Goal: Task Accomplishment & Management: Complete application form

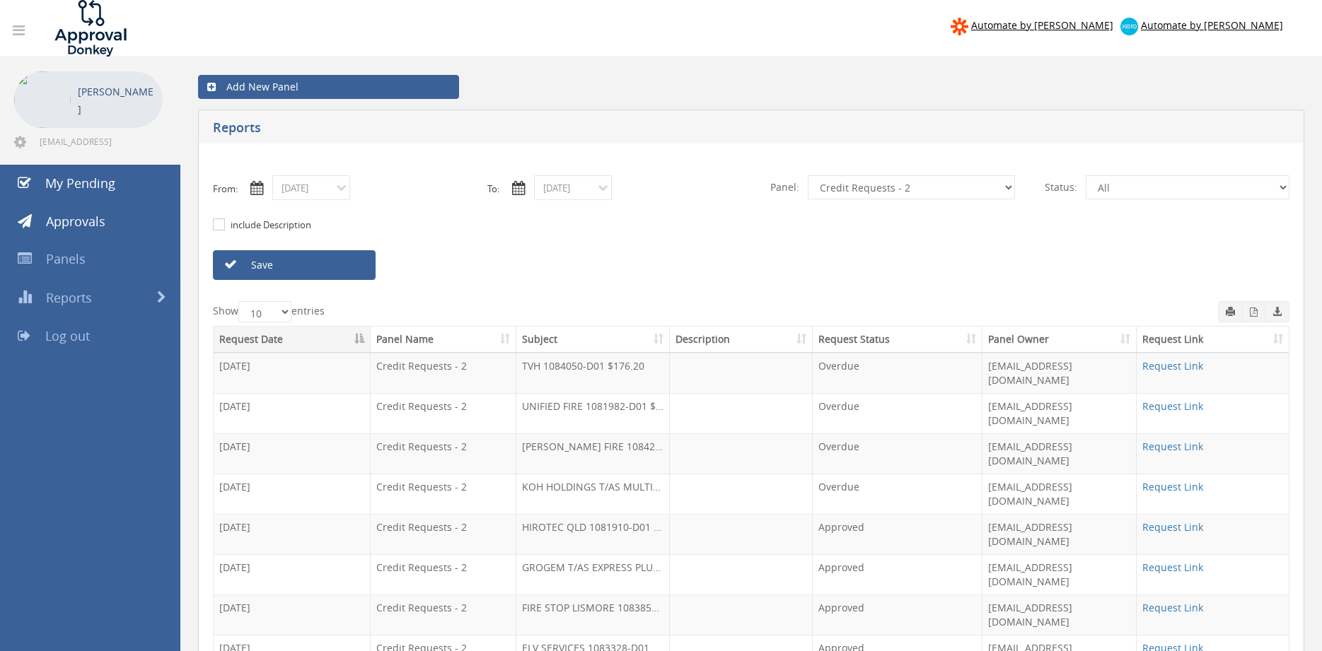
select select "number:9739"
click at [342, 197] on input "[DATE]" at bounding box center [311, 187] width 78 height 25
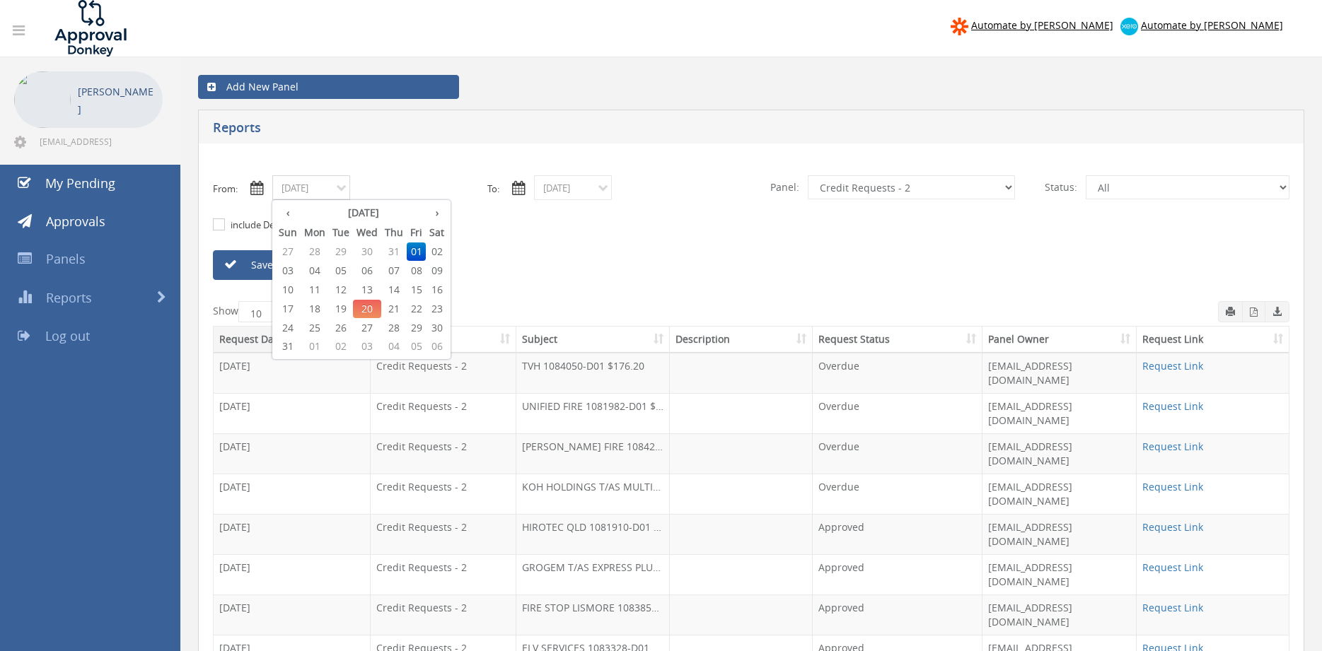
drag, startPoint x: 346, startPoint y: 307, endPoint x: 354, endPoint y: 301, distance: 10.2
click at [345, 307] on span "19" at bounding box center [341, 309] width 24 height 18
type input "[DATE]"
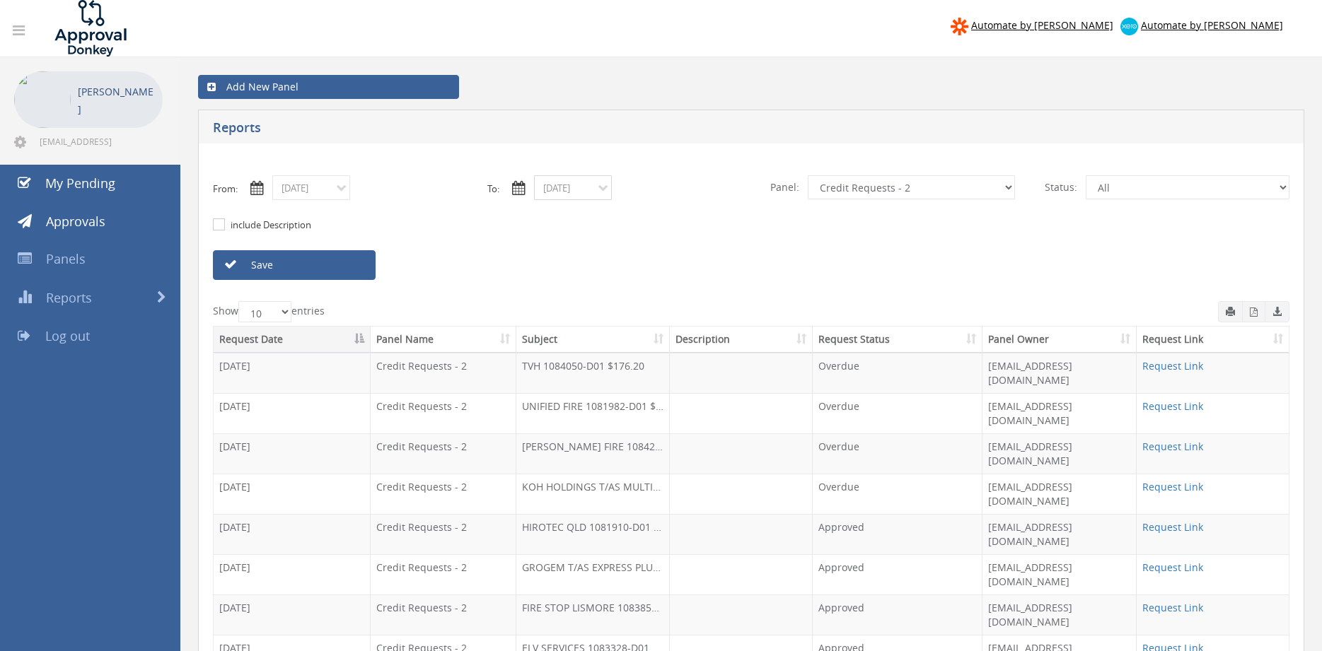
click at [557, 185] on input "[DATE]" at bounding box center [573, 187] width 78 height 25
click at [608, 309] on span "19" at bounding box center [602, 309] width 24 height 18
type input "[DATE]"
click at [808, 175] on select "All Alarm Credits RG - 3 NZ Utilities Cable and SAI Global NZ Alarms-1 NZ FX Pa…" at bounding box center [911, 187] width 207 height 24
click option "Alarm Suppliers - 2" at bounding box center [0, 0] width 0 height 0
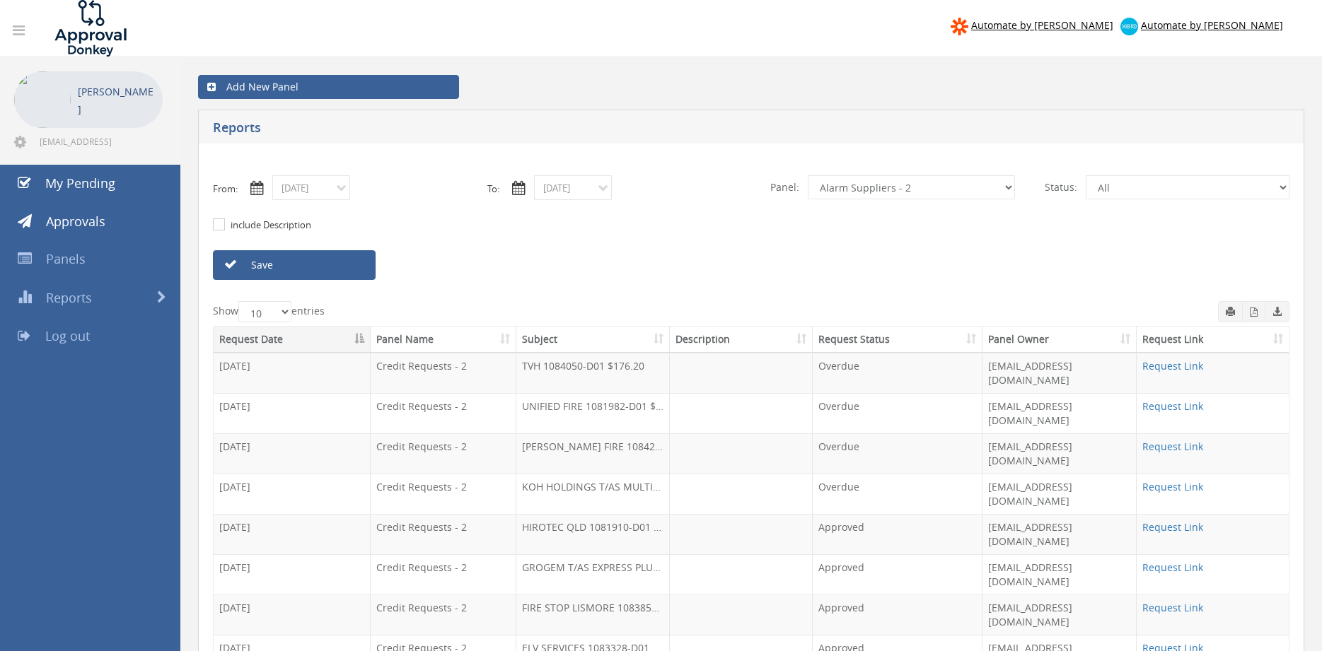
click at [357, 268] on link "Save" at bounding box center [294, 265] width 163 height 30
click at [808, 175] on select "All Alarm Credits RG - 3 NZ Utilities Cable and SAI Global NZ Alarms-1 NZ FX Pa…" at bounding box center [911, 187] width 207 height 24
select select "number:13144"
click option "Alarm Credits RG - 3" at bounding box center [0, 0] width 0 height 0
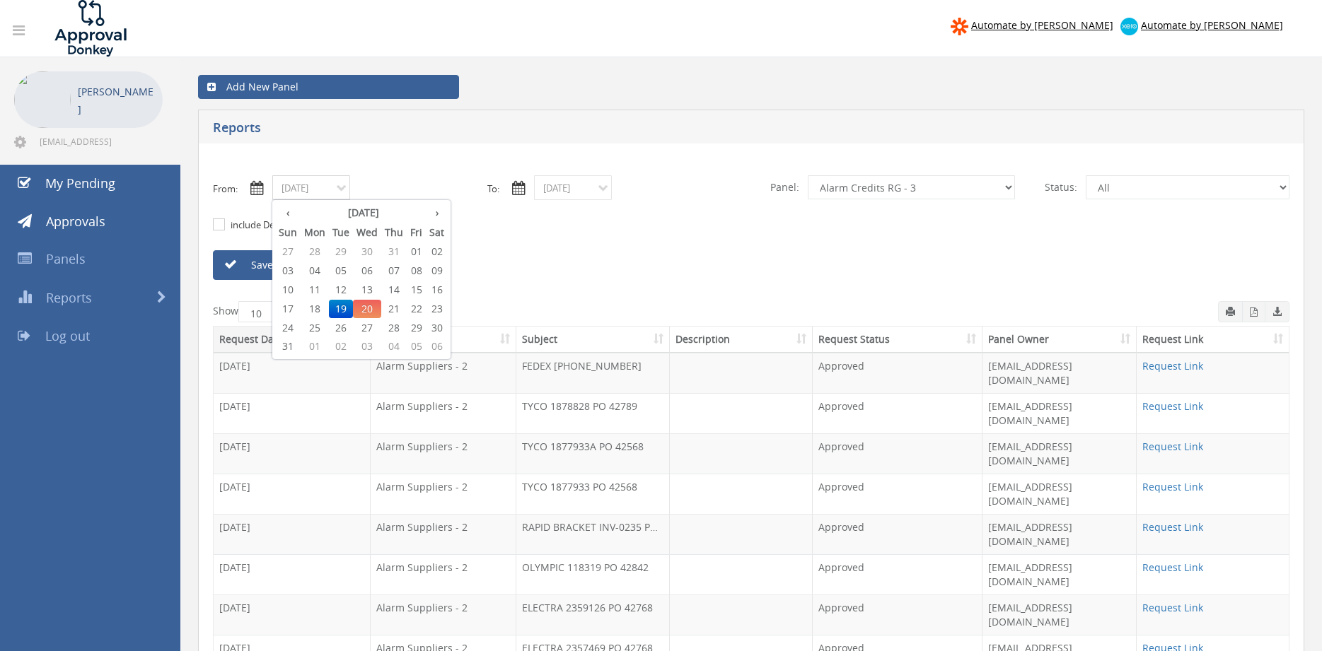
click at [313, 192] on input "[DATE]" at bounding box center [311, 187] width 78 height 25
click at [419, 250] on span "01" at bounding box center [416, 252] width 19 height 18
type input "[DATE]"
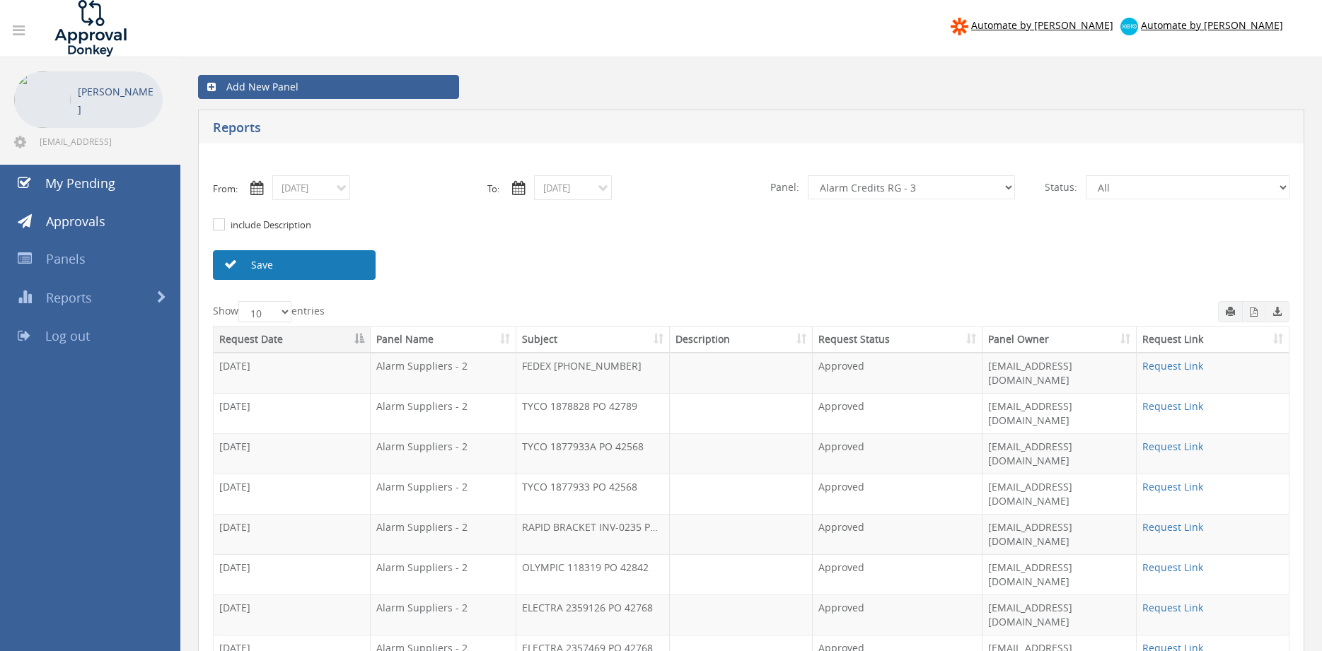
click at [337, 268] on link "Save" at bounding box center [294, 265] width 163 height 30
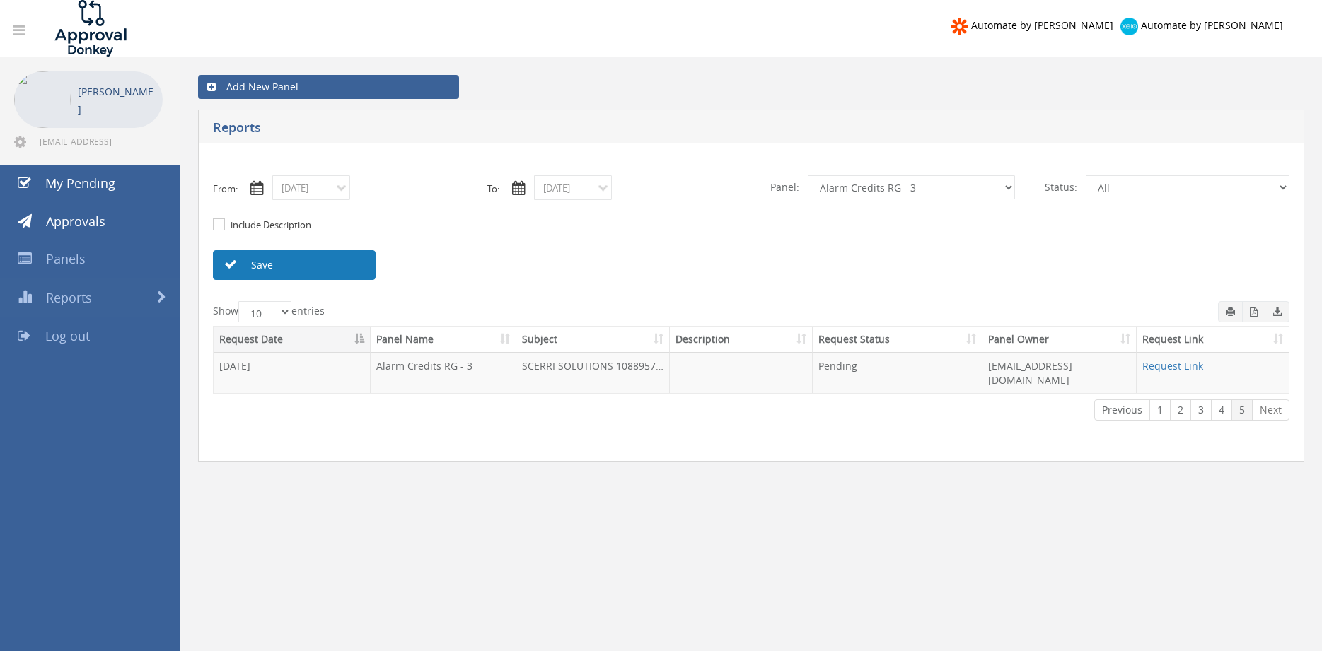
click at [355, 265] on link "Save" at bounding box center [294, 265] width 163 height 30
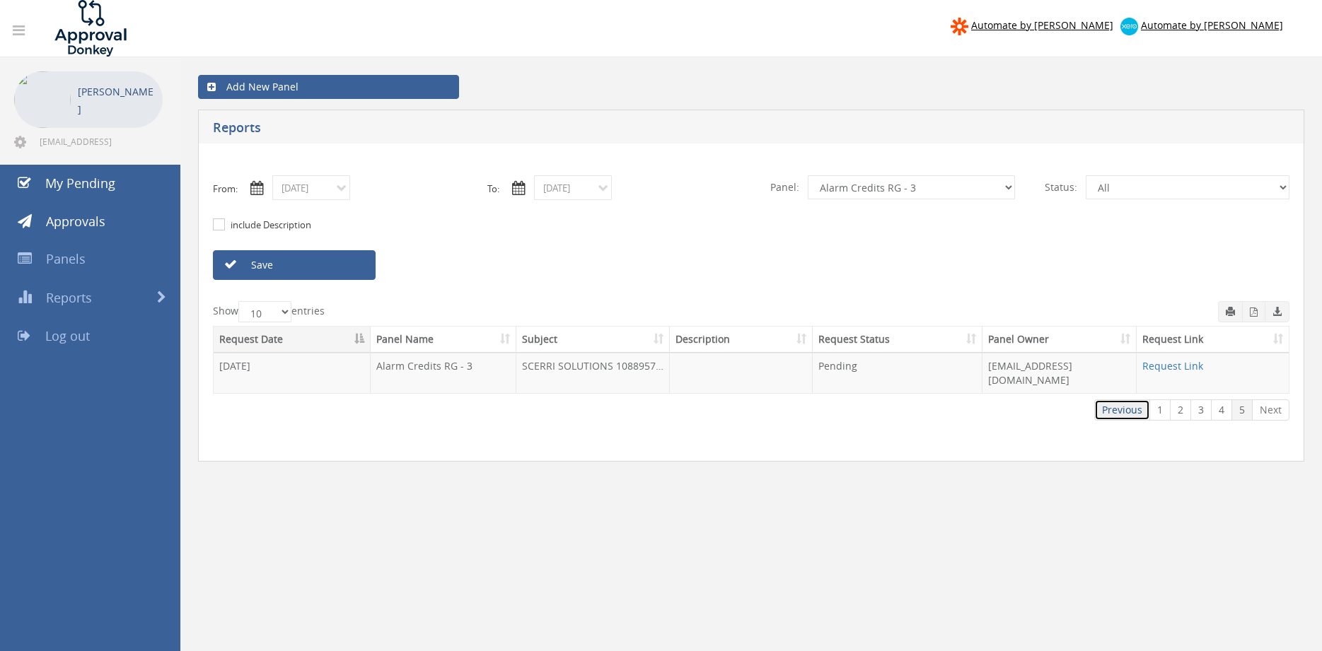
click at [1117, 400] on link "Previous" at bounding box center [1122, 410] width 56 height 21
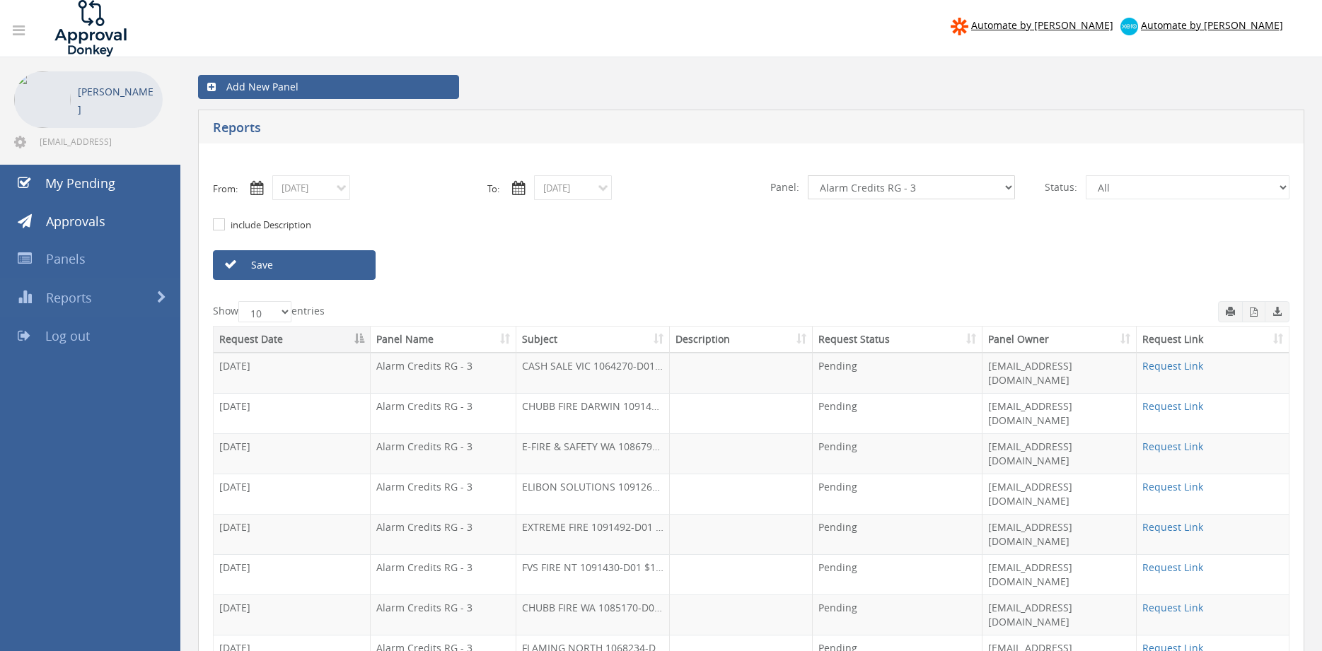
click at [808, 175] on select "All Alarm Credits RG - 3 NZ Utilities Cable and SAI Global NZ Alarms-1 NZ FX Pa…" at bounding box center [911, 187] width 207 height 24
select select "number:9739"
click option "Credit Requests - 2" at bounding box center [0, 0] width 0 height 0
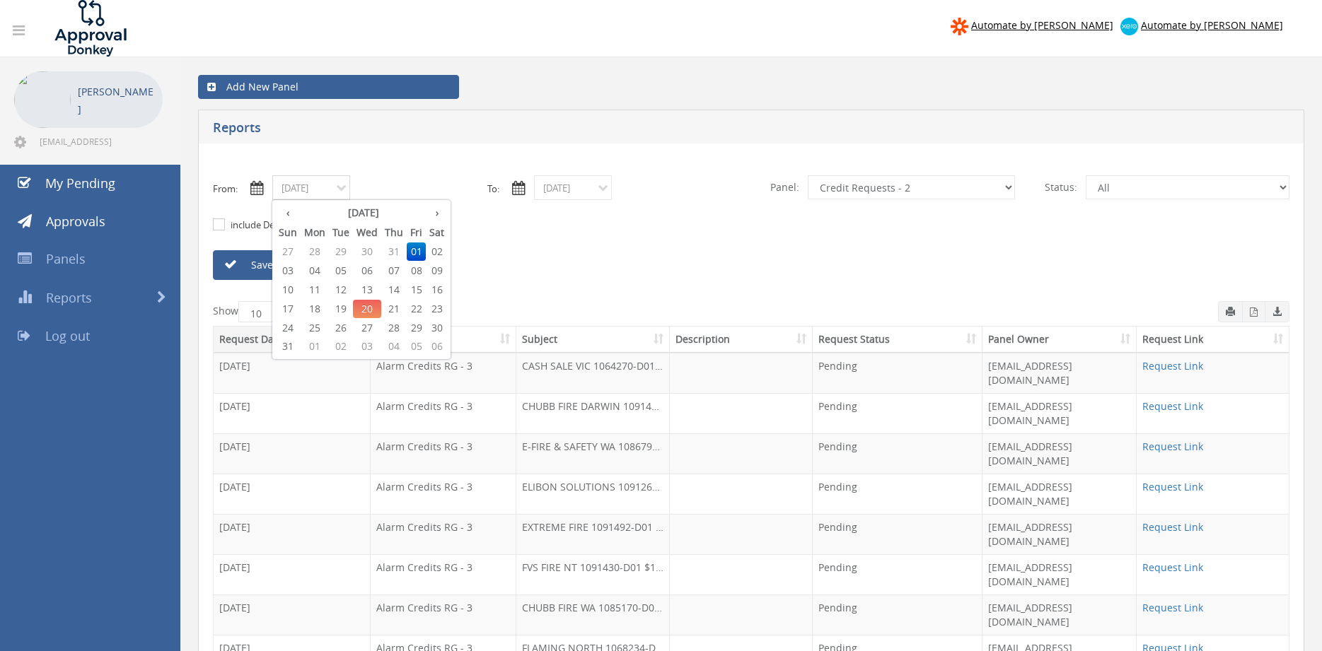
click at [324, 193] on input "[DATE]" at bounding box center [311, 187] width 78 height 25
click at [316, 272] on span "04" at bounding box center [315, 271] width 28 height 18
type input "[DATE]"
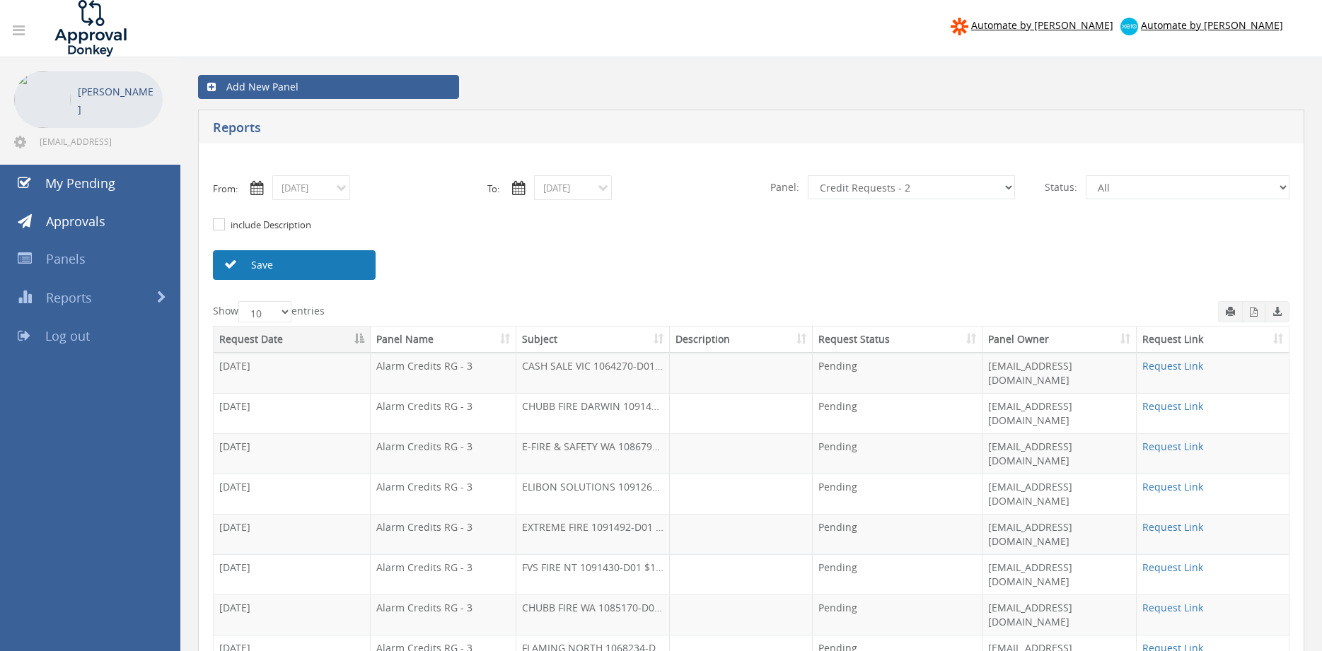
click at [309, 271] on link "Save" at bounding box center [294, 265] width 163 height 30
click at [278, 265] on link "Save" at bounding box center [294, 265] width 163 height 30
click at [356, 265] on link "Save" at bounding box center [294, 265] width 163 height 30
click at [324, 270] on link "Save" at bounding box center [294, 265] width 163 height 30
click at [337, 264] on link "Save" at bounding box center [294, 265] width 163 height 30
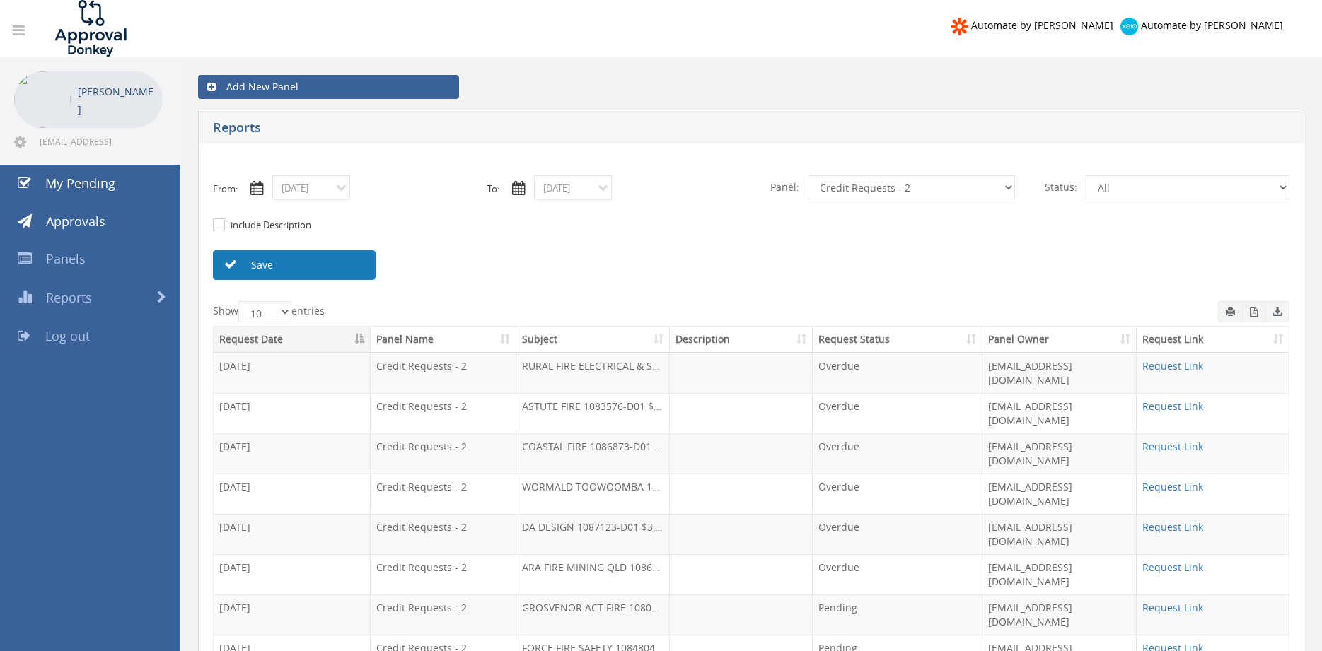
click at [304, 263] on link "Save" at bounding box center [294, 265] width 163 height 30
click at [304, 262] on link "Save" at bounding box center [294, 265] width 163 height 30
click at [808, 175] on select "All Alarm Credits RG - 3 NZ Utilities Cable and SAI Global NZ Alarms-1 NZ FX Pa…" at bounding box center [911, 187] width 207 height 24
click option "NZ Utilities" at bounding box center [0, 0] width 0 height 0
click at [808, 175] on select "All Alarm Credits RG - 3 NZ Utilities Cable and SAI Global NZ Alarms-1 NZ FX Pa…" at bounding box center [911, 187] width 207 height 24
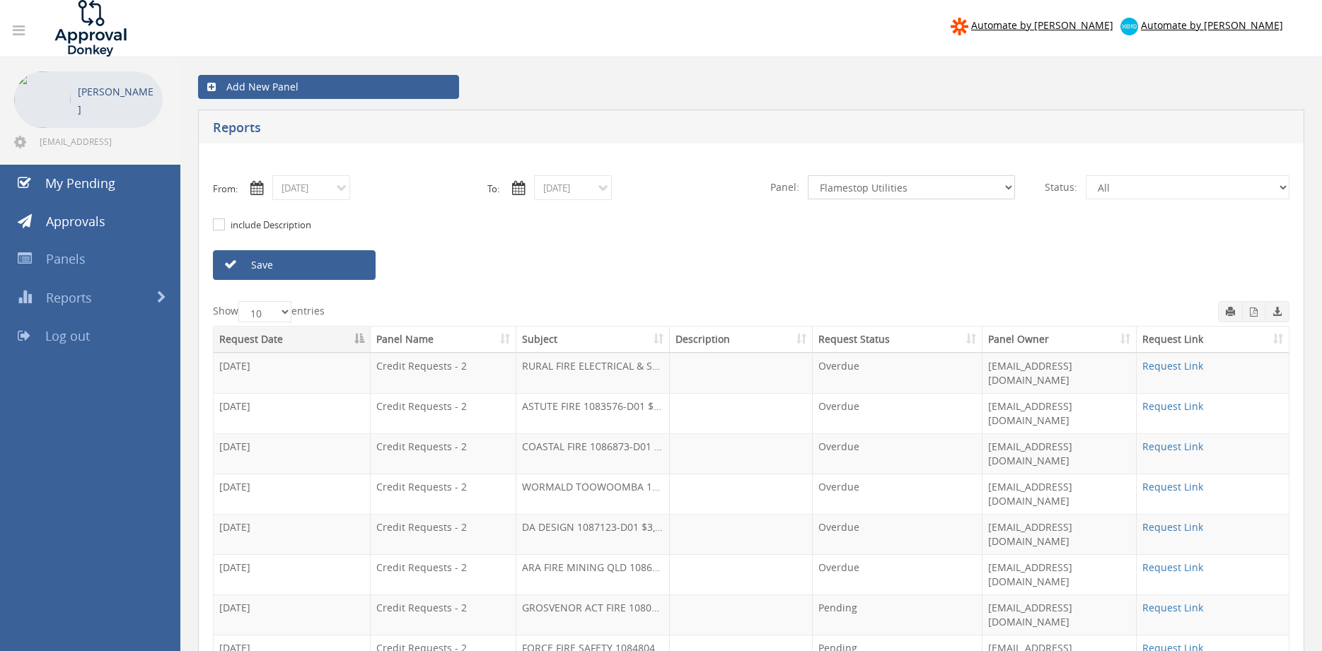
click option "Flamestop Utilities" at bounding box center [0, 0] width 0 height 0
click at [336, 262] on link "Save" at bounding box center [294, 265] width 163 height 30
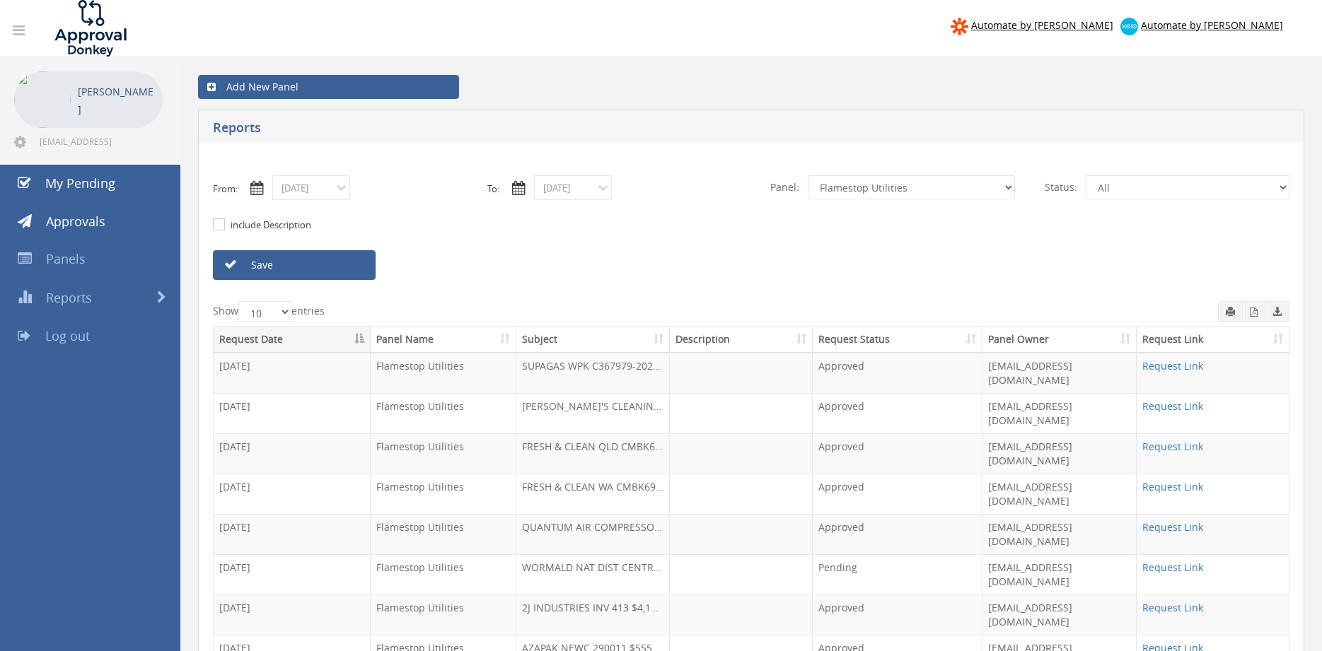
click at [808, 175] on select "All Alarm Credits RG - 3 NZ Utilities Cable and SAI Global NZ Alarms-1 NZ FX Pa…" at bounding box center [911, 187] width 207 height 24
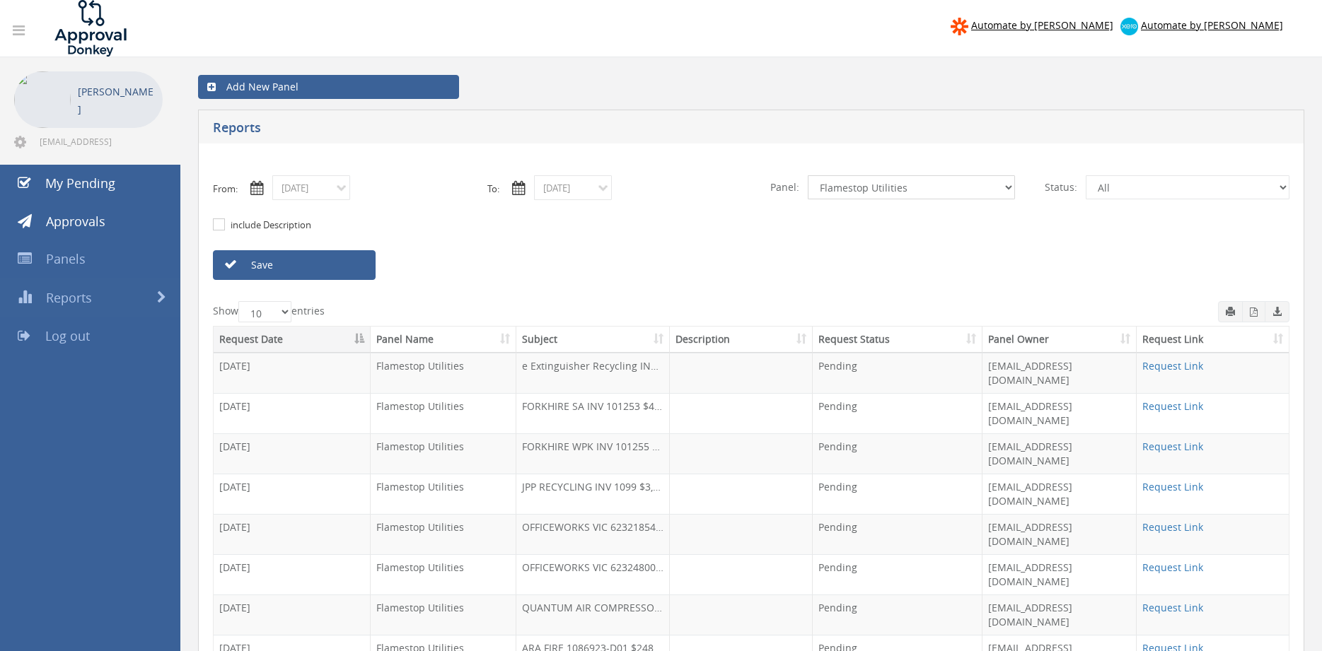
select select "number:9632"
click option "Suppliers" at bounding box center [0, 0] width 0 height 0
click at [327, 265] on link "Save" at bounding box center [294, 265] width 163 height 30
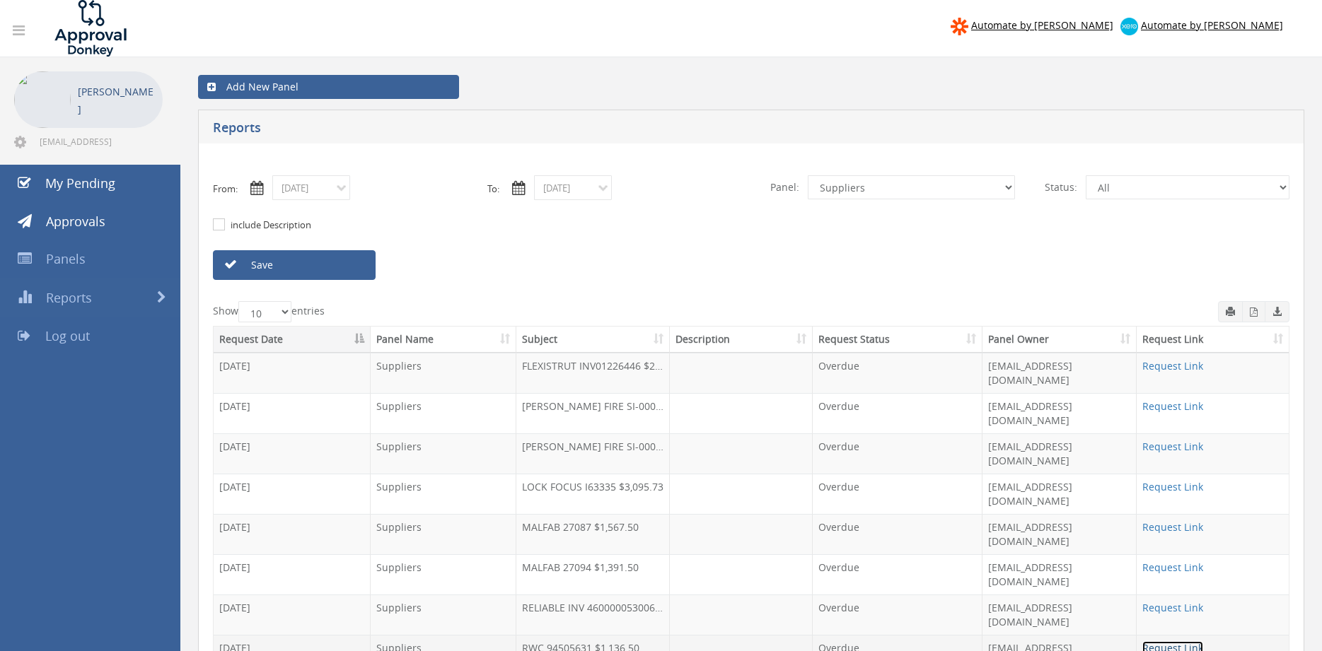
click at [1177, 641] on link "Request Link" at bounding box center [1172, 647] width 61 height 13
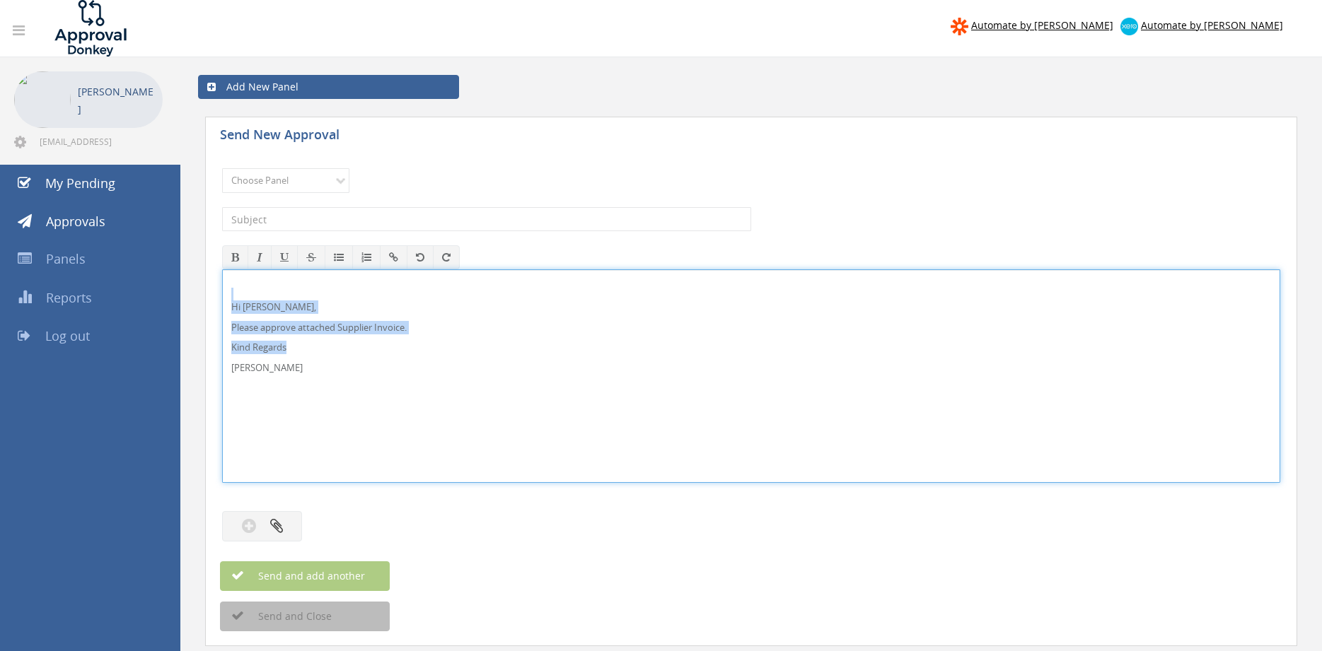
drag, startPoint x: 346, startPoint y: 382, endPoint x: 204, endPoint y: 292, distance: 167.5
click at [222, 292] on div "Hi Rob, Please approve attached Supplier Invoice. Kind Regards Pam Walker" at bounding box center [751, 376] width 1058 height 214
copy div "Hi Rob, Please approve attached Supplier Invoice. Kind Regards"
click at [222, 168] on select "Choose Panel Alarm Credits RG - 3 NZ Utilities Cable and SAI Global NZ Alarms-1…" at bounding box center [285, 180] width 127 height 25
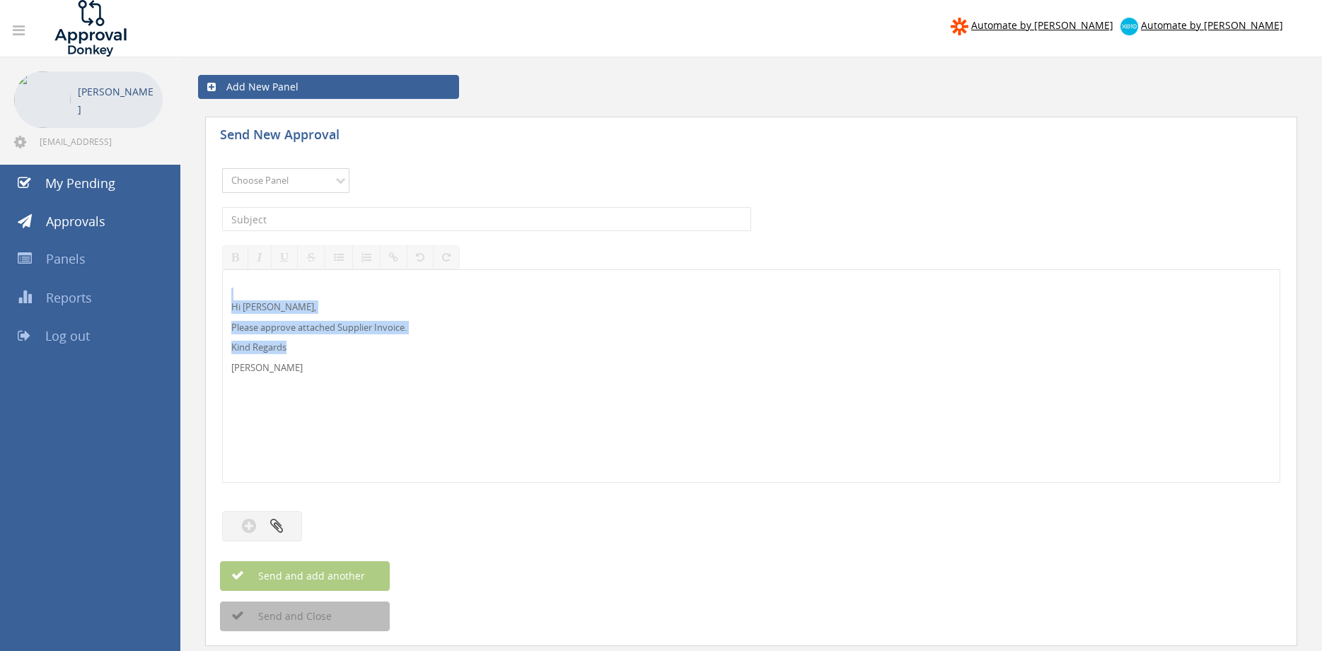
select select "9680"
click option "Alarm Suppliers - 2" at bounding box center [0, 0] width 0 height 0
click at [359, 217] on input "text" at bounding box center [486, 219] width 529 height 24
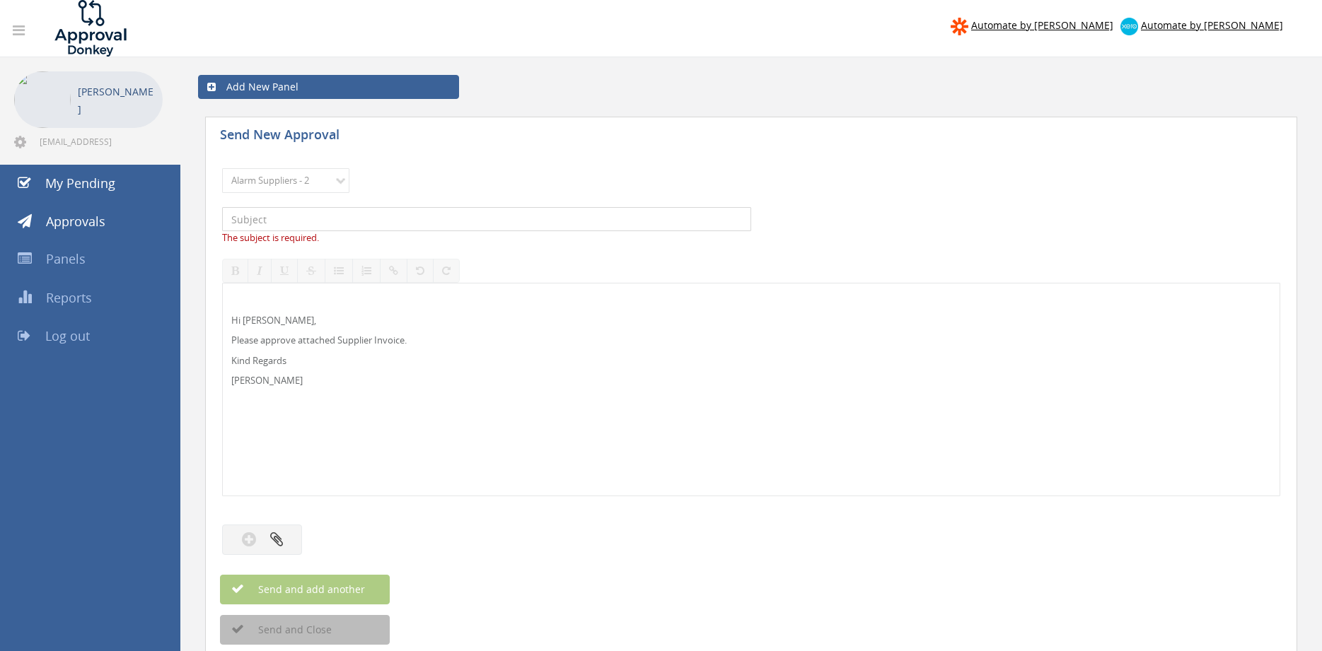
click at [313, 218] on input "text" at bounding box center [486, 219] width 529 height 24
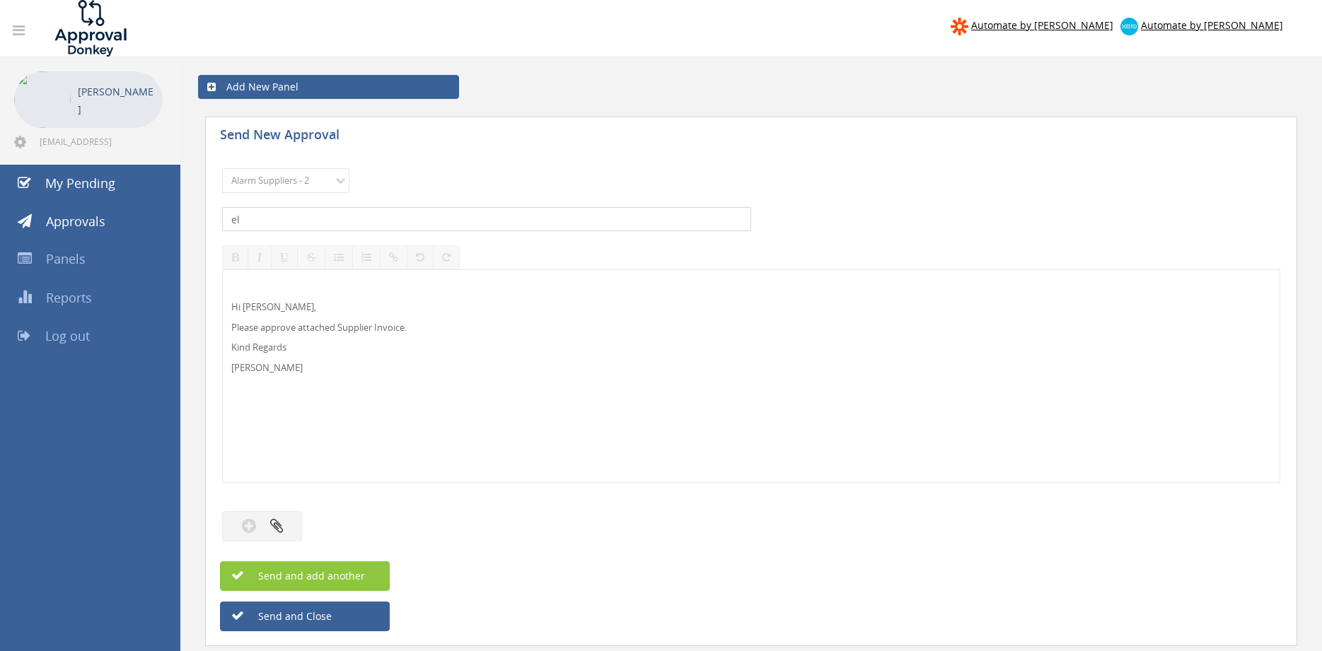
type input "e"
type input "ELECTRA 2353645 PO 42645"
click at [275, 525] on icon "button" at bounding box center [276, 526] width 13 height 16
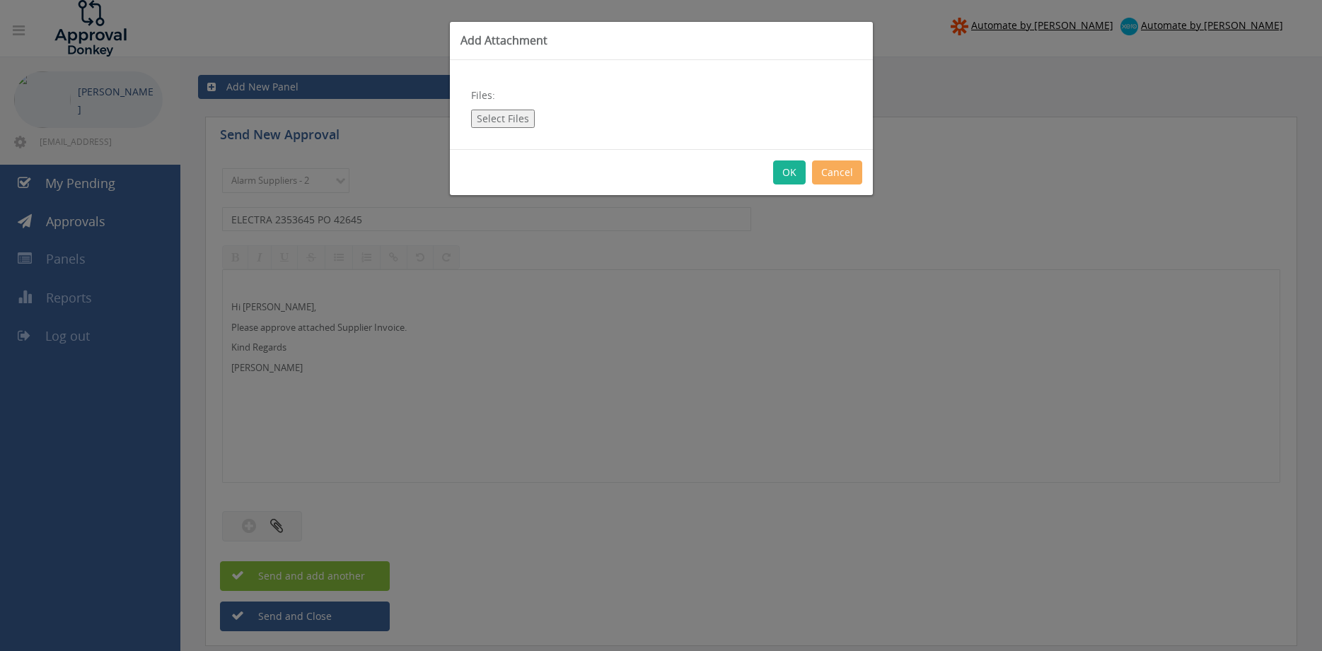
click at [508, 116] on button "Select Files" at bounding box center [503, 119] width 64 height 18
type input "C:\fakepath\ELECTRA 2353645 15.07.25 PO 42645.pdf"
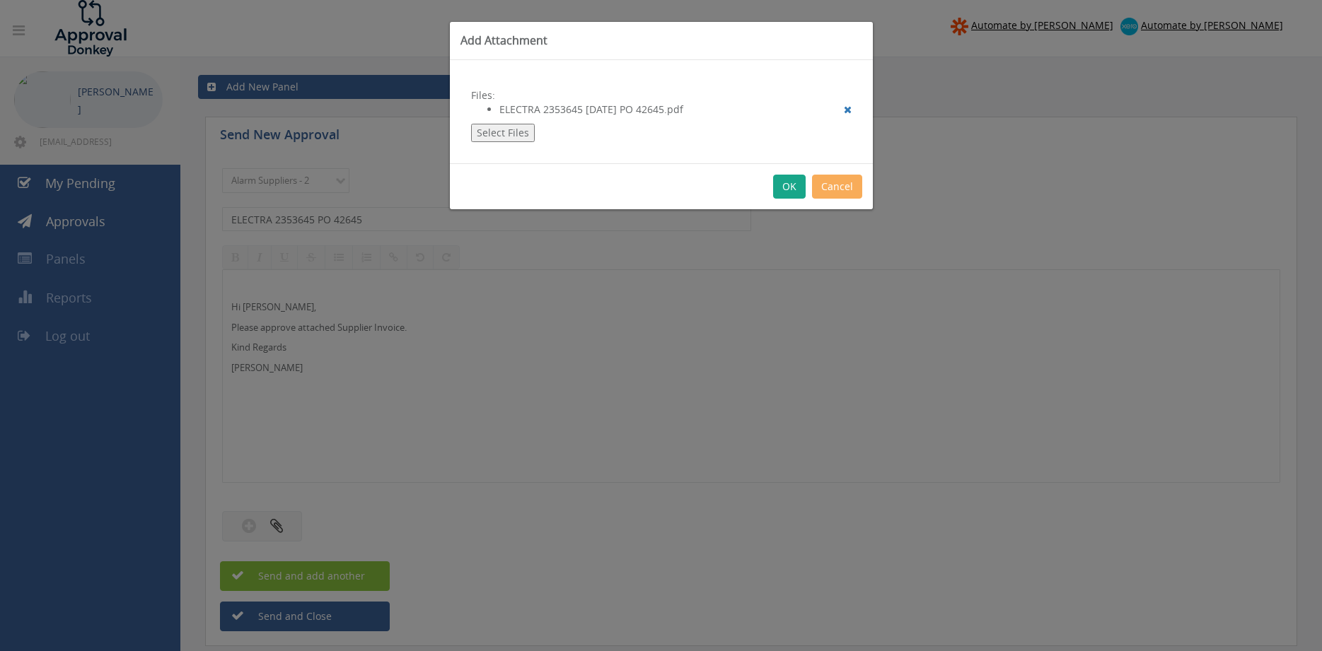
click at [788, 187] on button "OK" at bounding box center [789, 187] width 33 height 24
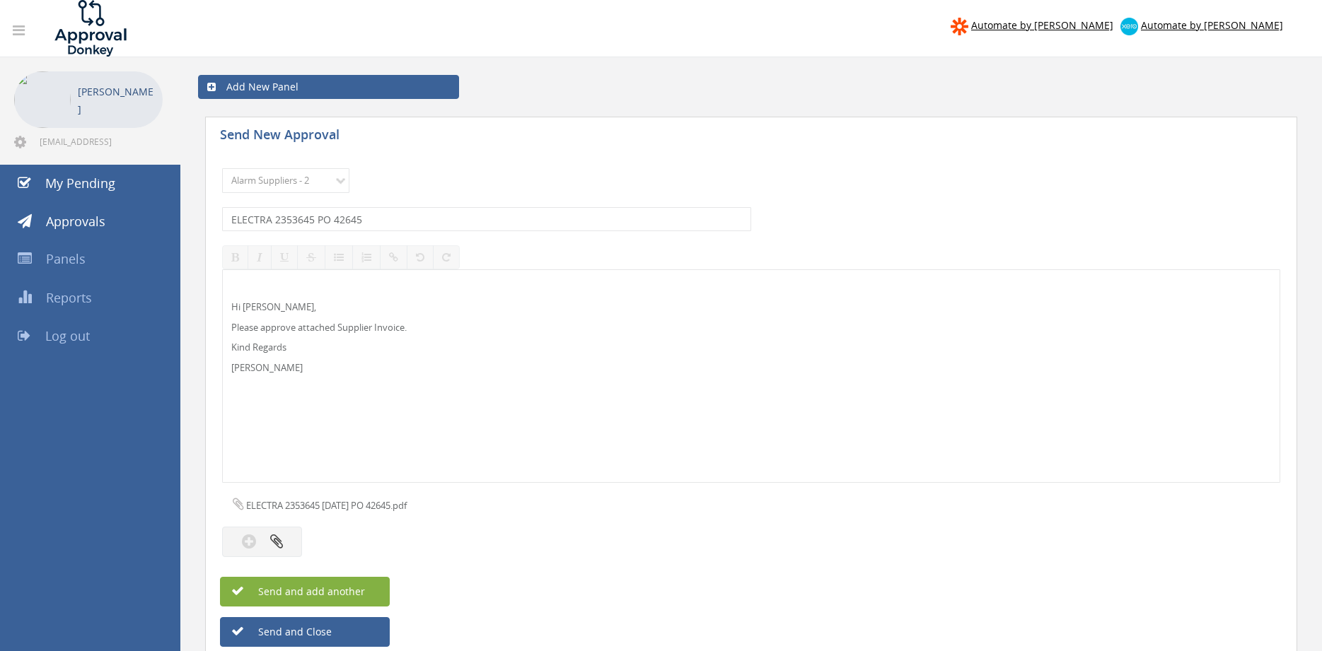
click at [371, 587] on button "Send and add another" at bounding box center [305, 592] width 170 height 30
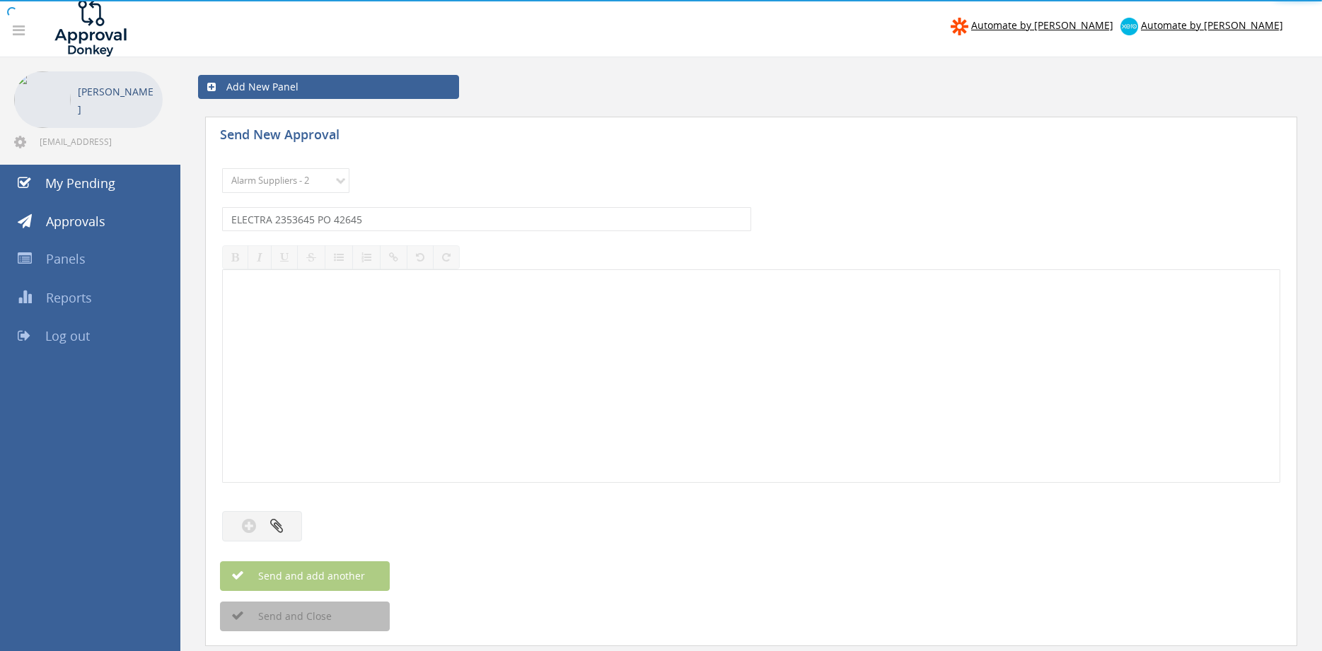
select select
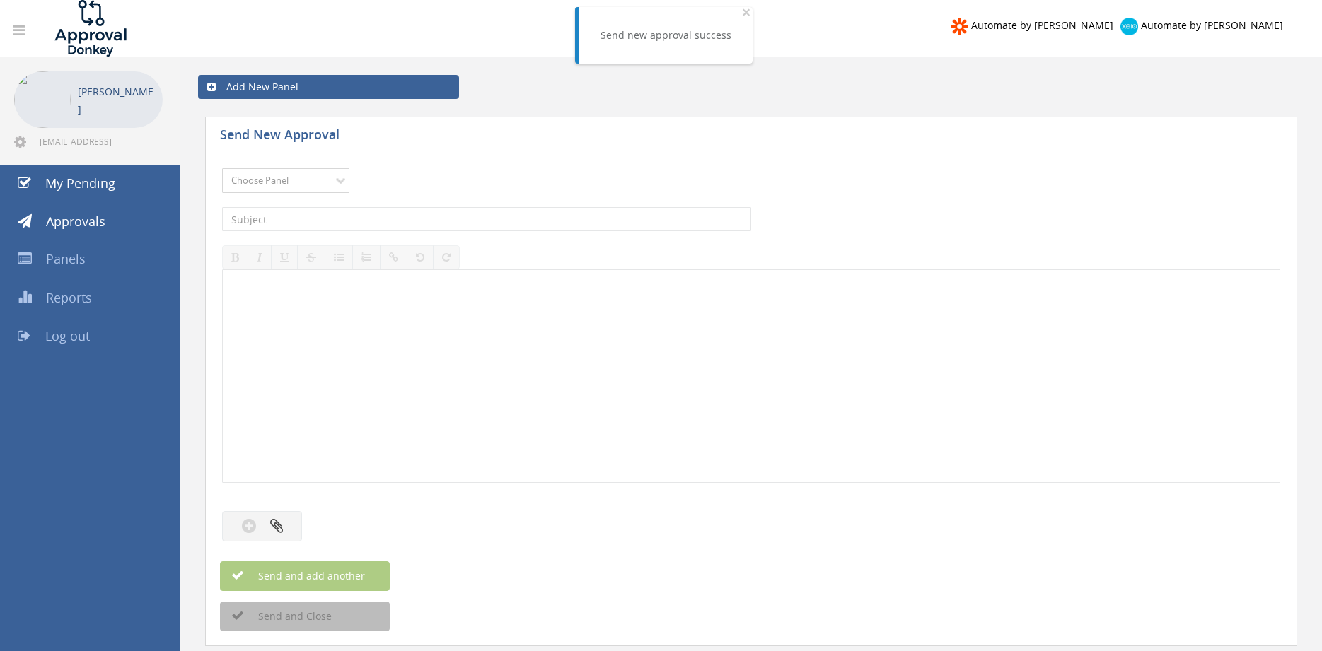
click at [283, 173] on select "Choose Panel Alarm Credits RG - 3 NZ Utilities Cable and SAI Global NZ Alarms-1…" at bounding box center [285, 180] width 127 height 25
select select "9680"
click option "Alarm Suppliers - 2" at bounding box center [0, 0] width 0 height 0
click at [392, 218] on input "text" at bounding box center [486, 219] width 529 height 24
type input "ELECTRA 2359262 PO 42853"
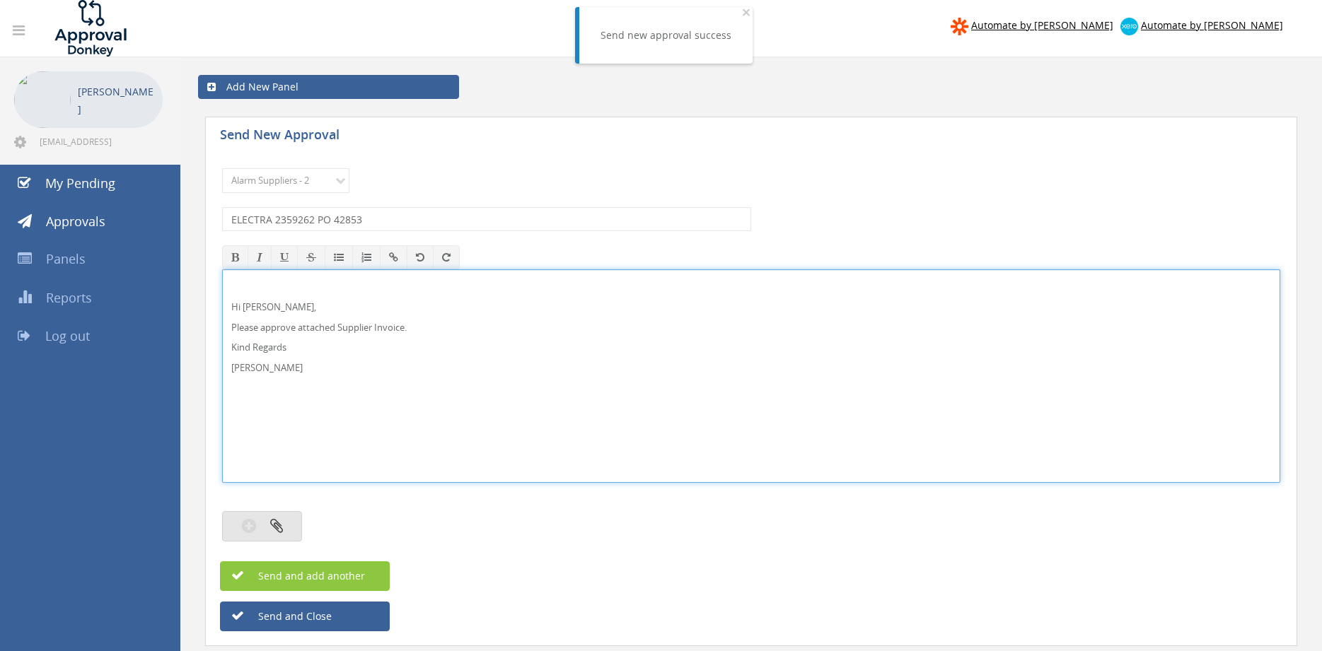
click at [294, 525] on button "button" at bounding box center [262, 526] width 80 height 30
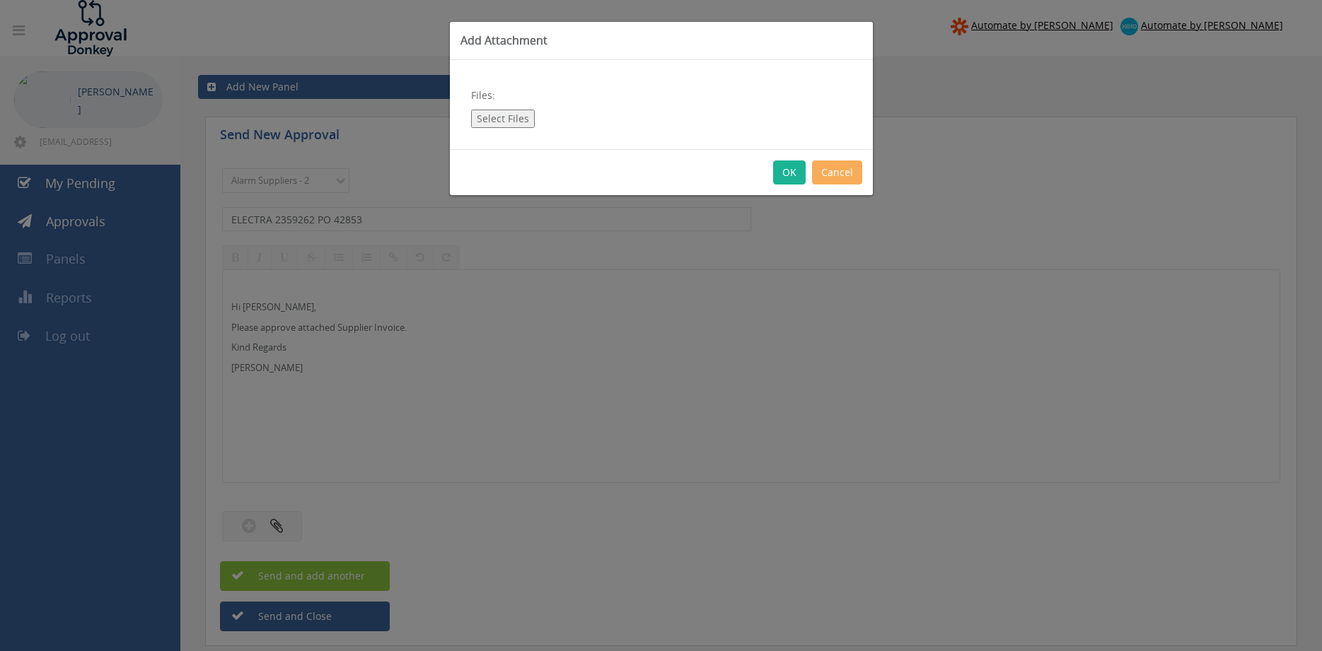
click at [511, 119] on button "Select Files" at bounding box center [503, 119] width 64 height 18
type input "C:\fakepath\ELECTRA 2359262 31.07.25 PO 42853.pdf"
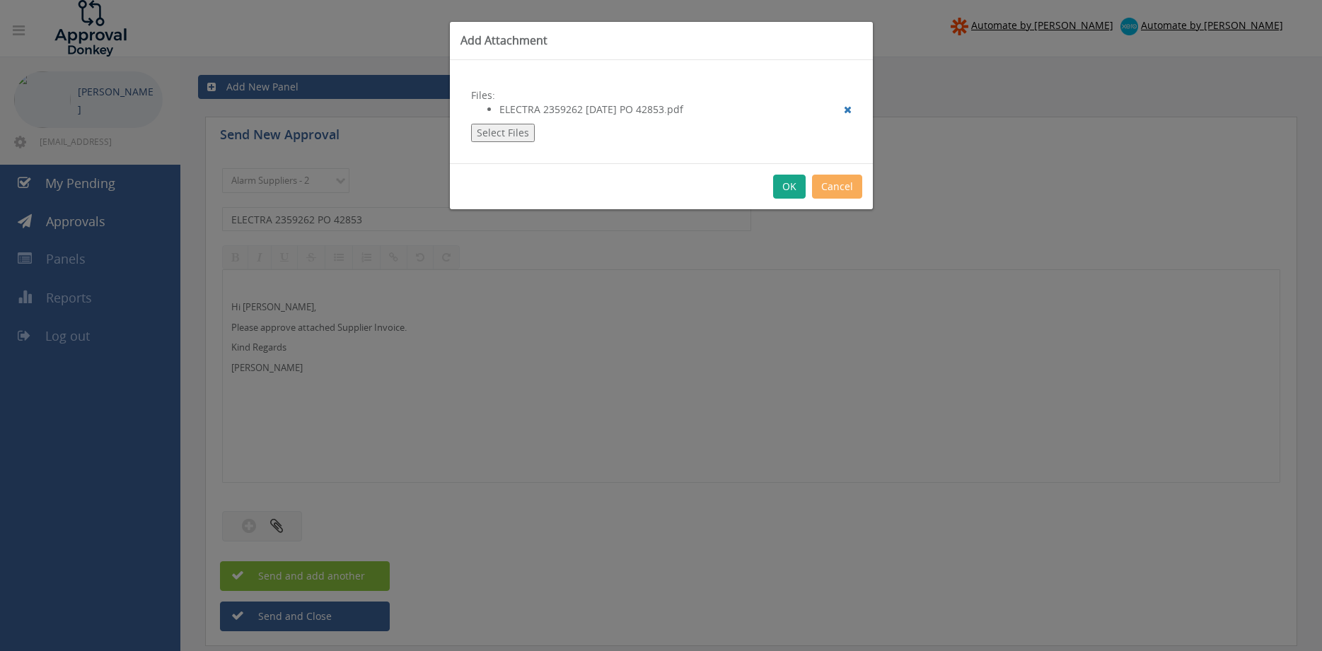
click at [788, 193] on button "OK" at bounding box center [789, 187] width 33 height 24
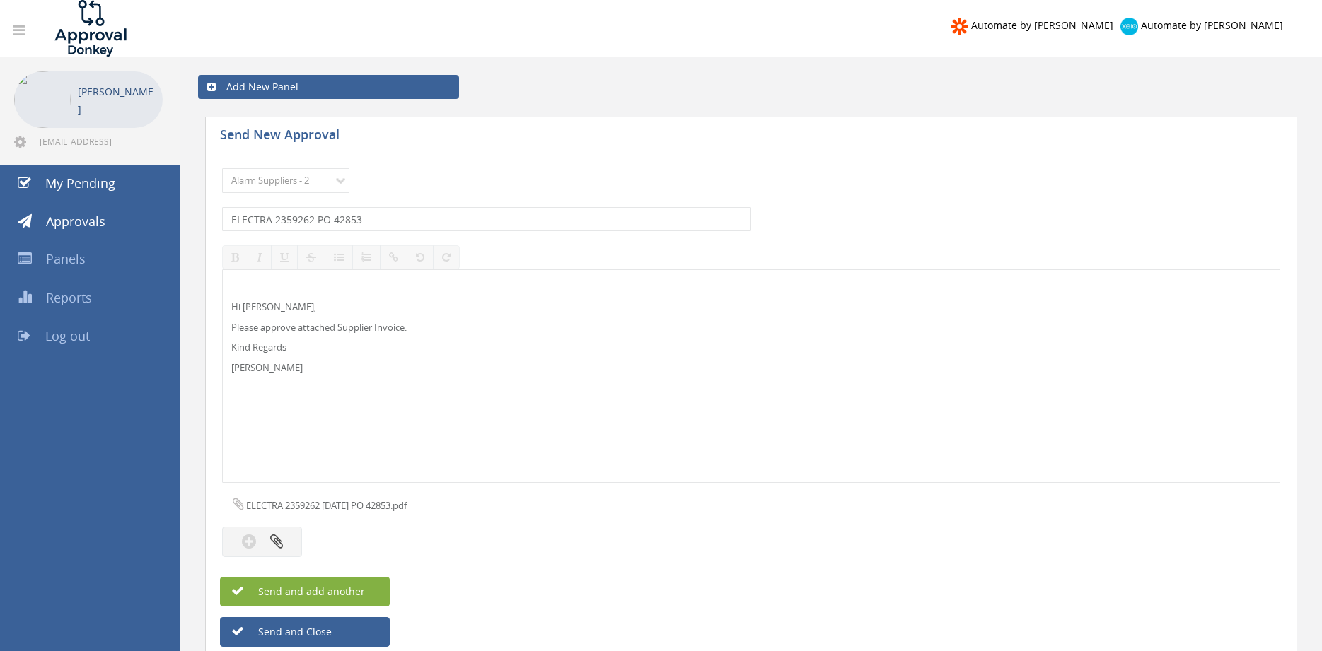
click at [383, 587] on button "Send and add another" at bounding box center [305, 592] width 170 height 30
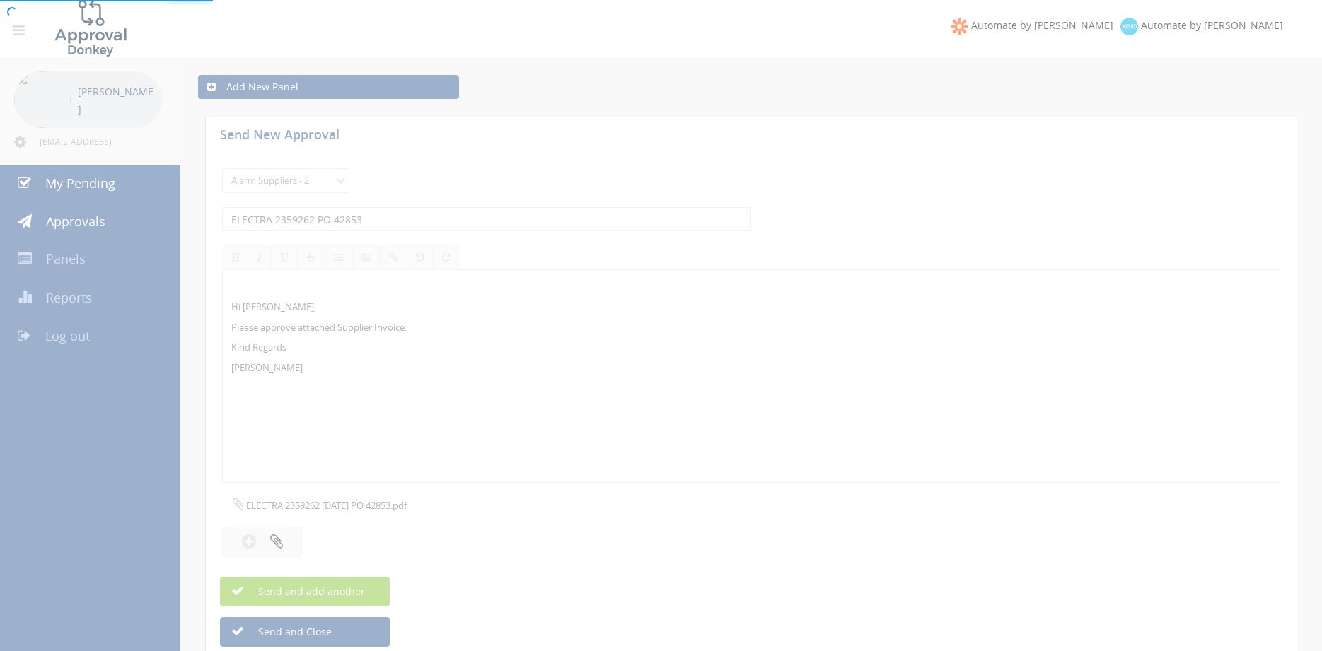
select select
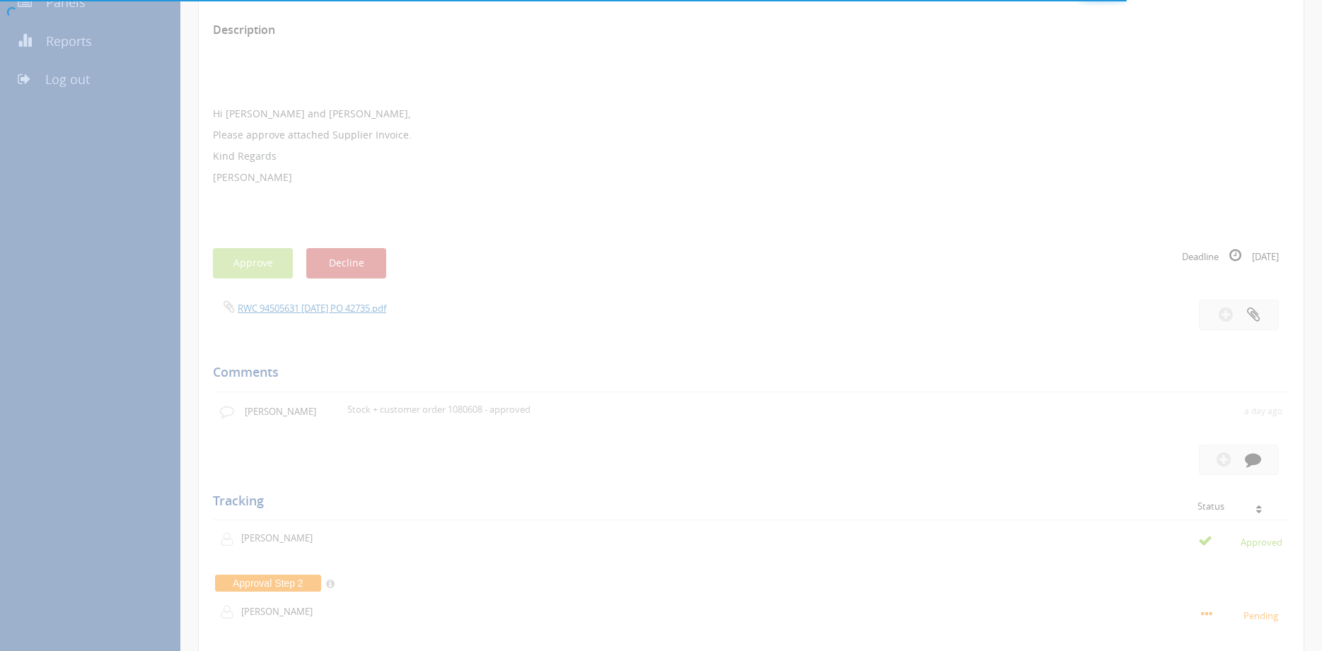
scroll to position [264, 0]
